Goal: Task Accomplishment & Management: Use online tool/utility

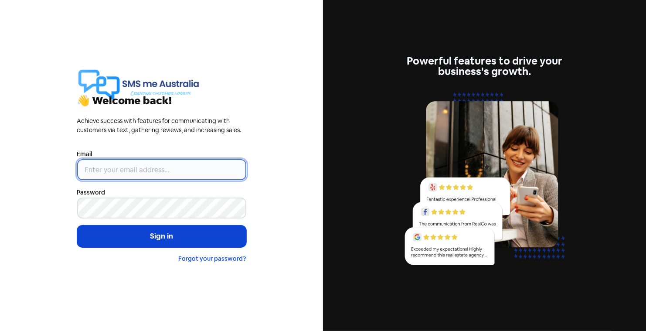
type input "[PERSON_NAME][EMAIL_ADDRESS][DOMAIN_NAME]"
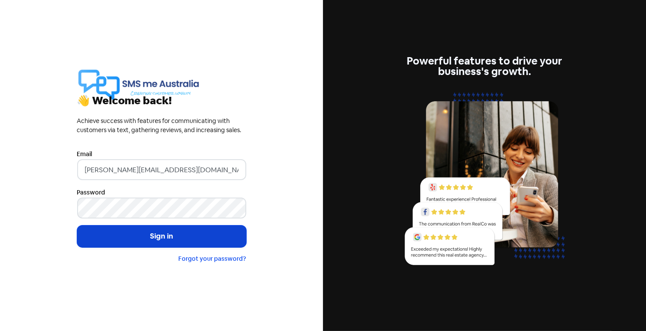
click at [177, 237] on button "Sign in" at bounding box center [161, 236] width 169 height 22
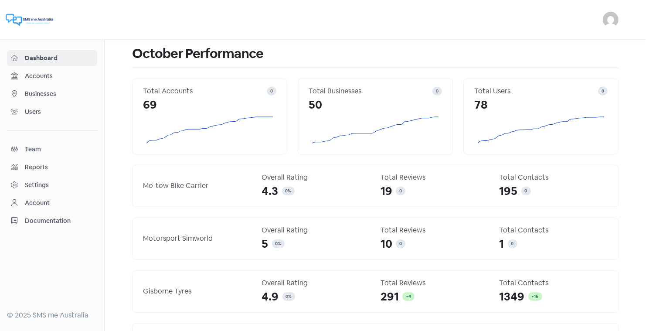
click at [44, 93] on span "Businesses" at bounding box center [59, 93] width 68 height 9
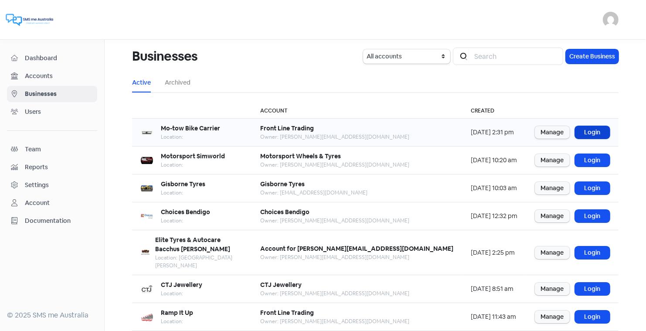
click at [591, 130] on link "Login" at bounding box center [592, 132] width 35 height 13
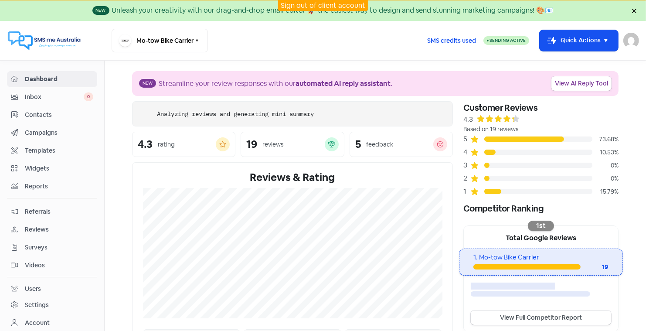
click at [39, 110] on span "Contacts" at bounding box center [59, 114] width 68 height 9
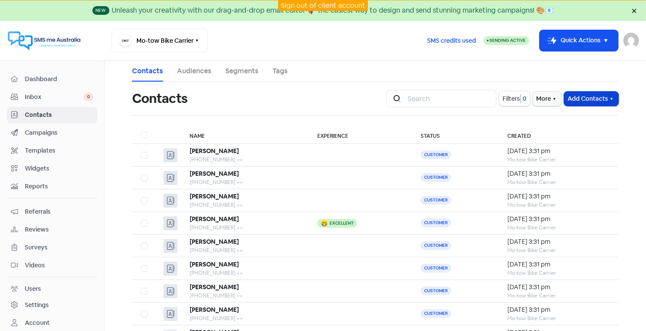
click at [586, 96] on button "Add Contacts" at bounding box center [591, 98] width 54 height 14
click at [559, 132] on button "Import contact (basic)" at bounding box center [567, 134] width 102 height 17
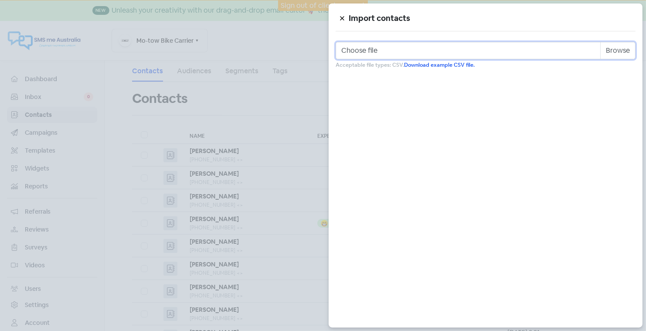
click at [427, 49] on input "Choose file" at bounding box center [485, 50] width 300 height 17
type input "C:\fakepath\Motow_Sales_WE0310.csv"
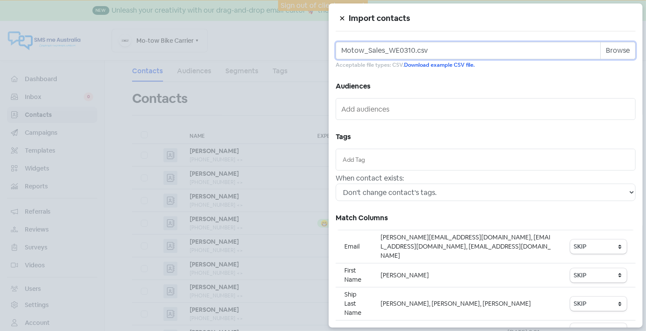
scroll to position [64, 0]
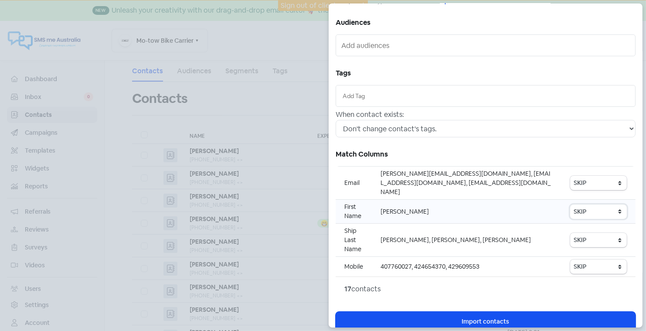
click at [617, 204] on select "SKIP First name Last name Mobile number Email address Contact status" at bounding box center [598, 211] width 57 height 14
select select "first_name"
click at [586, 259] on select "SKIP First name Last name Mobile number Email address Contact status" at bounding box center [598, 266] width 57 height 14
select select "phone"
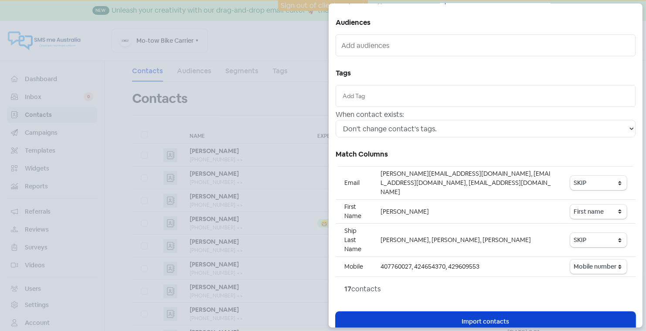
click at [481, 317] on span "Import contacts" at bounding box center [485, 321] width 47 height 9
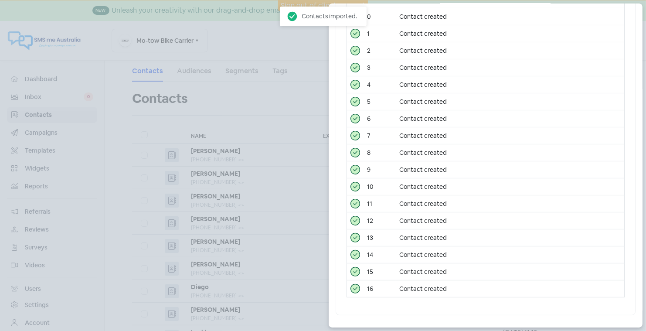
scroll to position [0, 0]
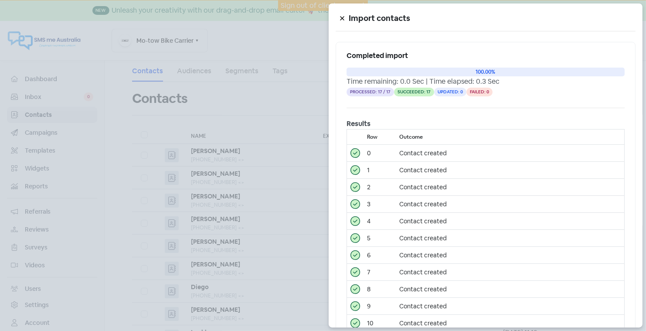
click at [340, 16] on icon at bounding box center [341, 18] width 5 height 5
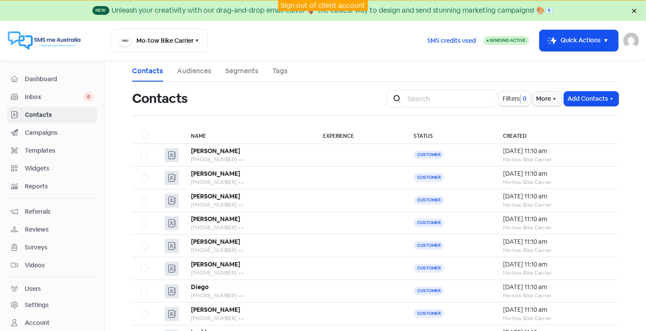
click at [296, 4] on link "Sign out of client account" at bounding box center [323, 5] width 85 height 9
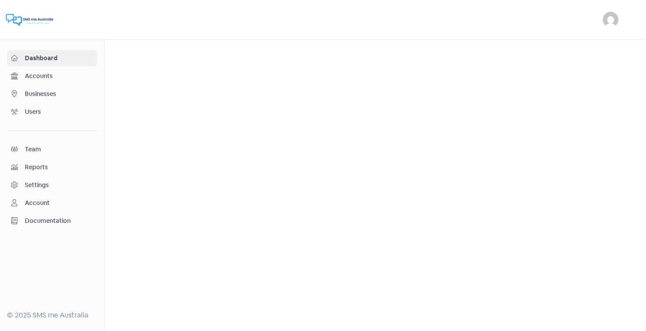
click at [36, 91] on span "Businesses" at bounding box center [59, 93] width 68 height 9
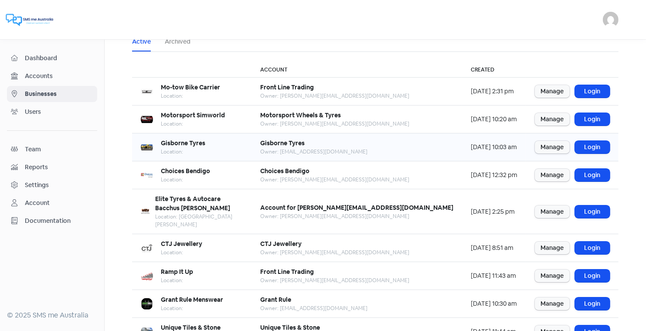
scroll to position [63, 0]
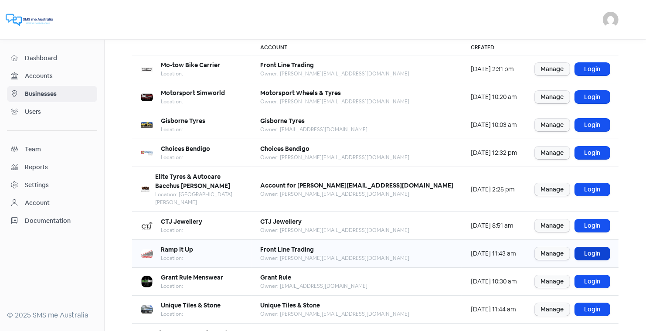
click at [590, 247] on link "Login" at bounding box center [592, 253] width 35 height 13
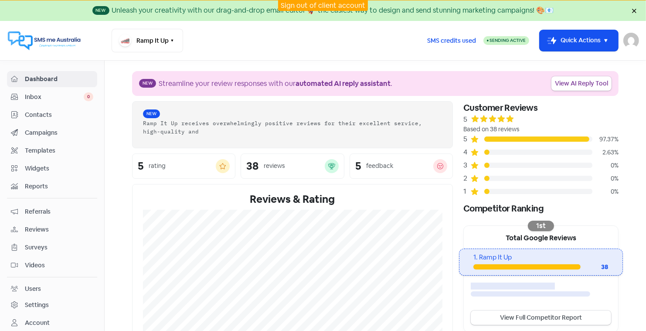
click at [44, 113] on span "Contacts" at bounding box center [59, 114] width 68 height 9
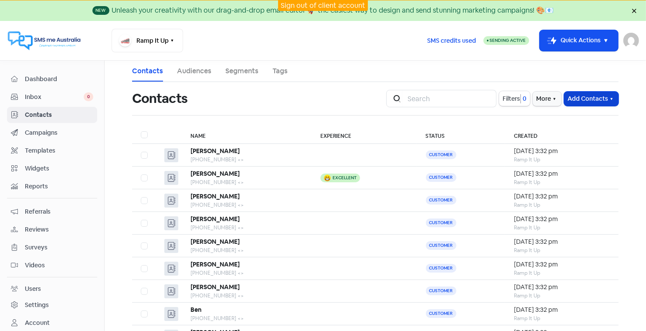
click at [579, 95] on button "Add Contacts" at bounding box center [591, 98] width 54 height 14
click at [548, 135] on button "Import contact (basic)" at bounding box center [567, 134] width 102 height 17
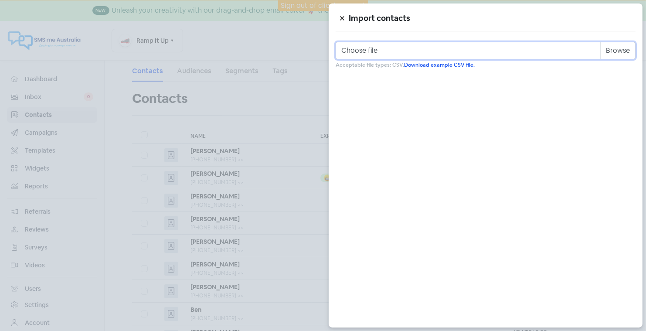
click at [554, 50] on input "Choose file" at bounding box center [485, 50] width 300 height 17
type input "C:\fakepath\Rampitup_Sales_we0310.csv"
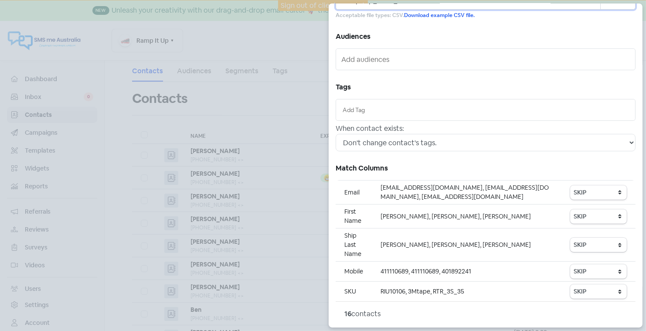
scroll to position [83, 0]
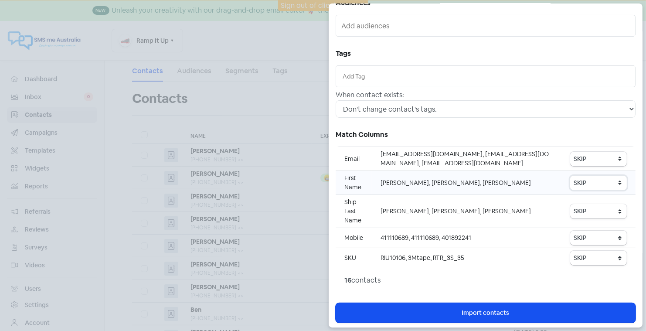
click at [590, 180] on select "SKIP First name Last name Mobile number Email address Contact status" at bounding box center [598, 183] width 57 height 14
select select "first_name"
click at [582, 234] on select "SKIP First name Last name Mobile number Email address Contact status" at bounding box center [598, 237] width 57 height 14
select select "phone"
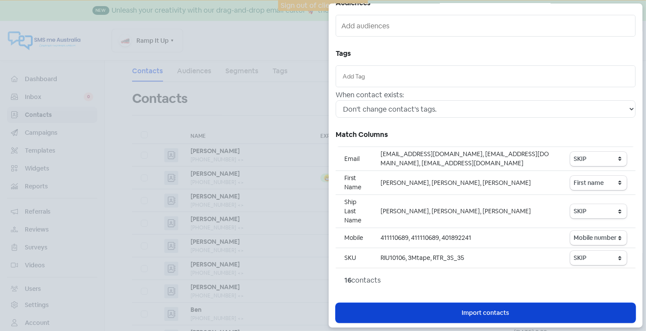
click at [499, 309] on span "Import contacts" at bounding box center [485, 312] width 47 height 9
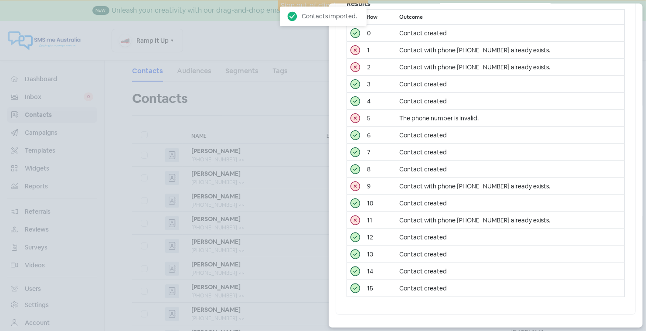
scroll to position [0, 0]
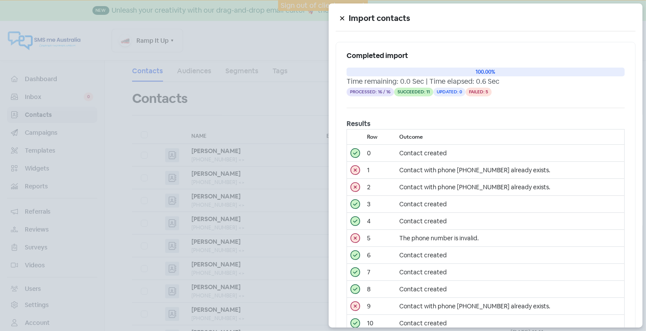
click at [341, 18] on icon at bounding box center [341, 18] width 5 height 5
